Goal: Check status: Check status

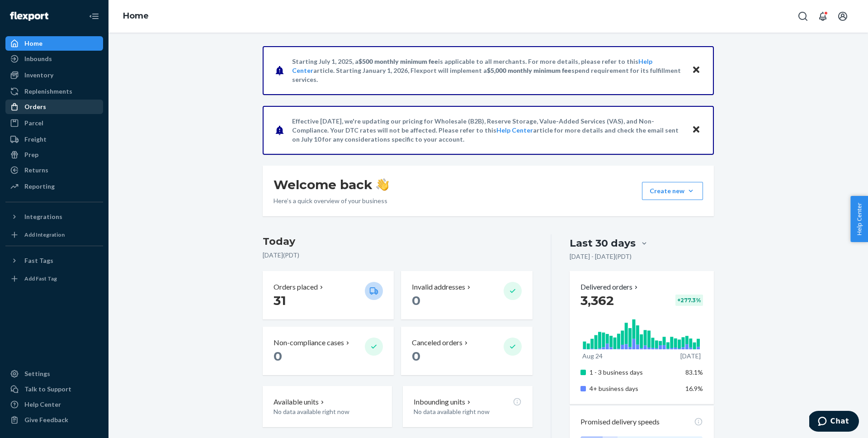
click at [36, 106] on div "Orders" at bounding box center [35, 106] width 22 height 9
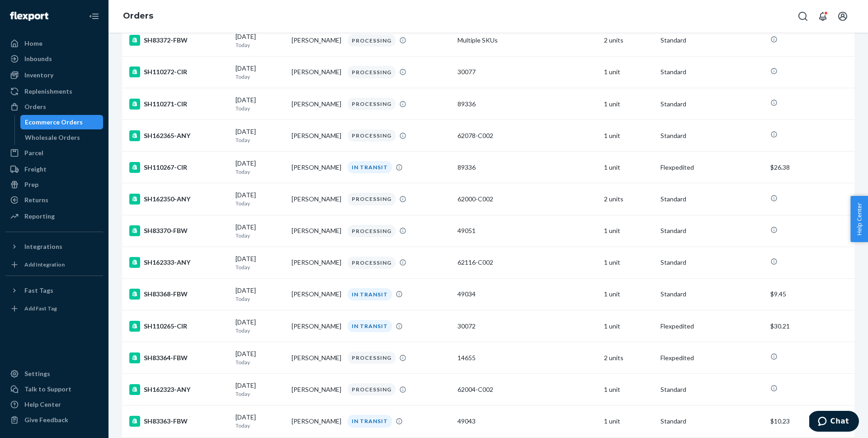
scroll to position [211, 0]
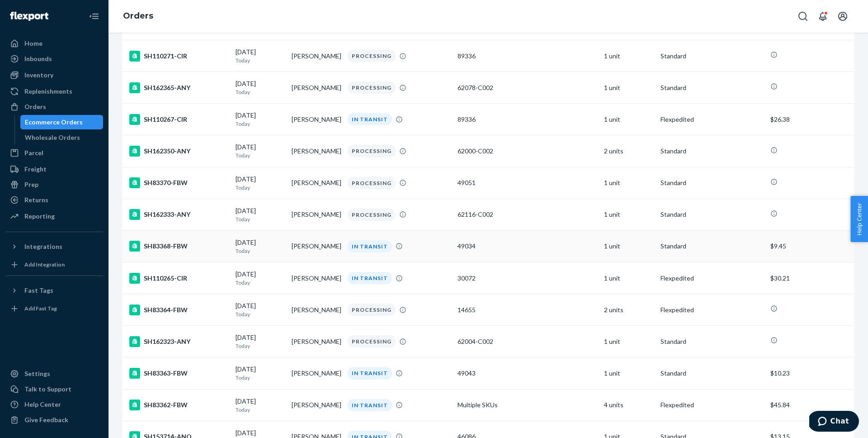
click at [176, 246] on div "SH83368-FBW" at bounding box center [178, 245] width 99 height 11
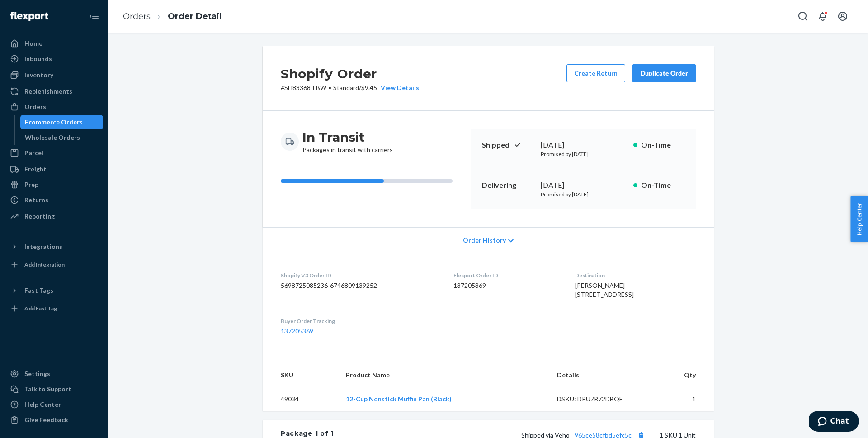
click at [487, 239] on span "Order History" at bounding box center [484, 239] width 43 height 9
